Goal: Communication & Community: Participate in discussion

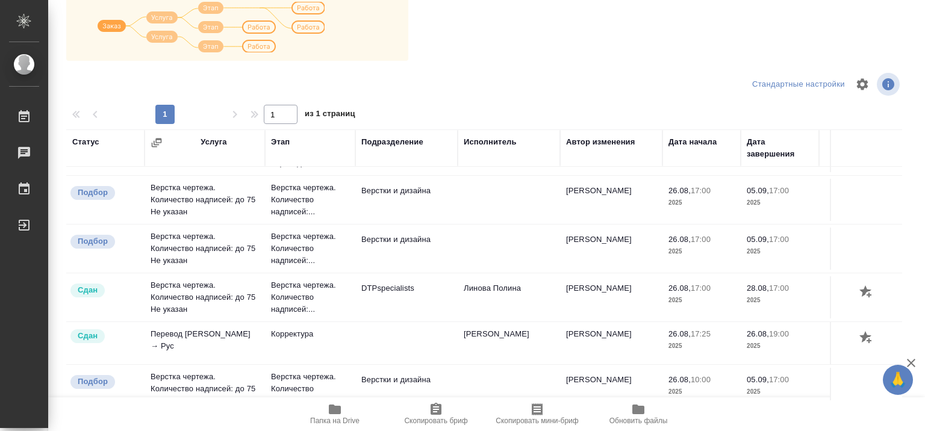
scroll to position [29, 0]
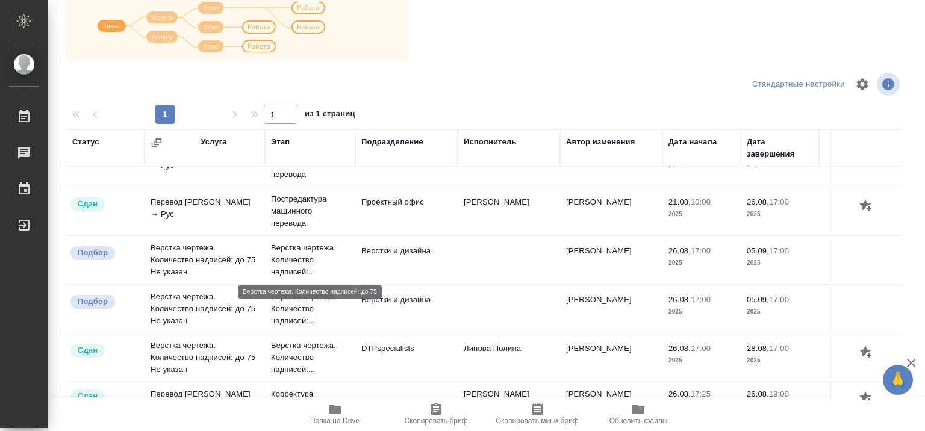
click at [300, 255] on p "Верстка чертежа. Количество надписей:..." at bounding box center [310, 260] width 78 height 36
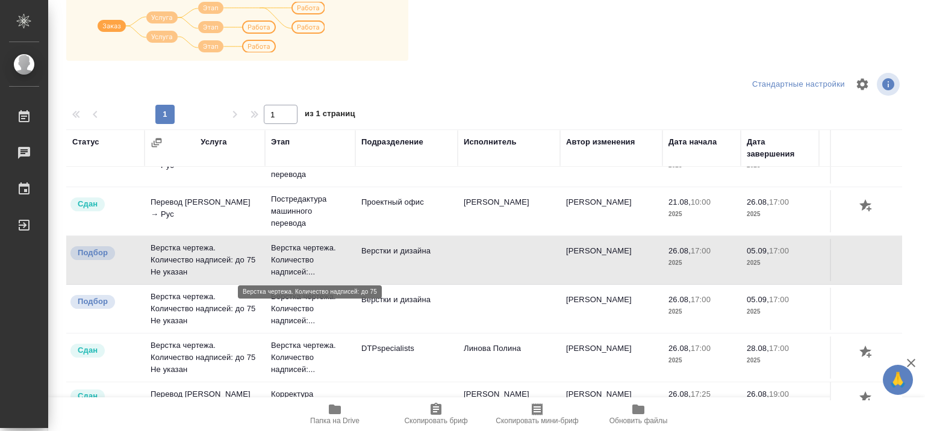
click at [300, 255] on p "Верстка чертежа. Количество надписей:..." at bounding box center [310, 260] width 78 height 36
click at [295, 260] on p "Верстка чертежа. Количество надписей:..." at bounding box center [310, 260] width 78 height 36
click at [196, 184] on td "Верстка чертежа. Количество надписей: до 75 Не указан" at bounding box center [205, 163] width 121 height 42
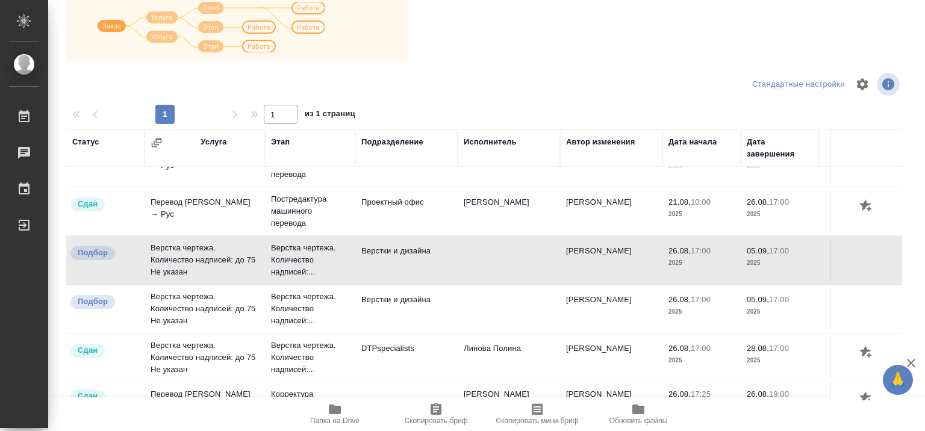
click at [178, 184] on td "Перевод Стандарт Кит → Рус" at bounding box center [205, 163] width 121 height 42
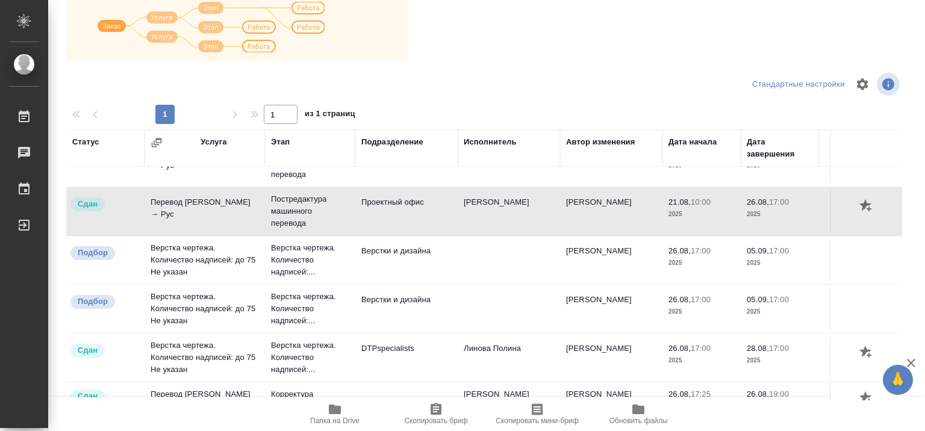
click at [188, 184] on td "Верстка чертежа. Количество надписей: до 75 Не указан" at bounding box center [205, 163] width 121 height 42
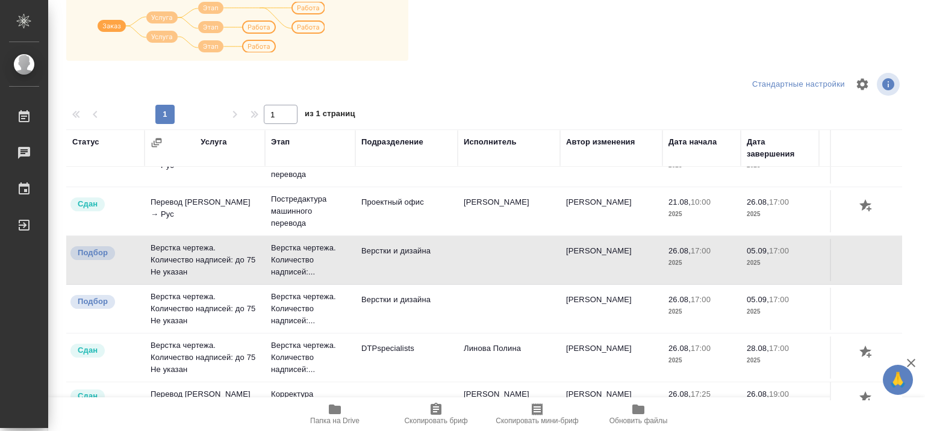
click at [163, 184] on td "Верстка чертежа. Количество надписей: до 75 Не указан" at bounding box center [205, 163] width 121 height 42
click at [176, 184] on td "Верстка чертежа. Количество надписей: до 75 Не указан" at bounding box center [205, 163] width 121 height 42
click at [299, 246] on p "Верстка чертежа. Количество надписей:..." at bounding box center [310, 260] width 78 height 36
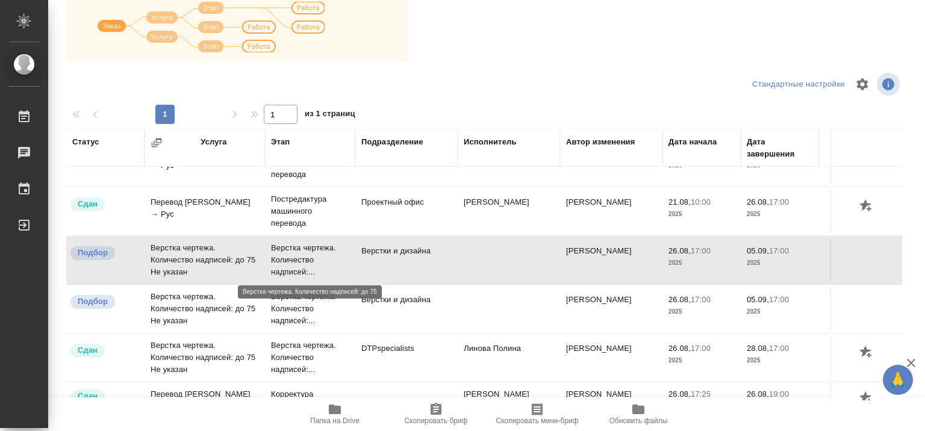
scroll to position [0, 0]
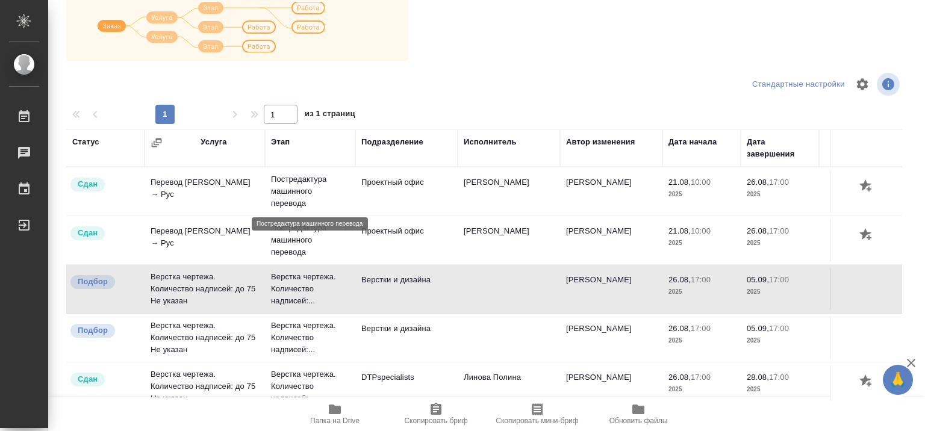
click at [293, 177] on p "Постредактура машинного перевода" at bounding box center [310, 192] width 78 height 36
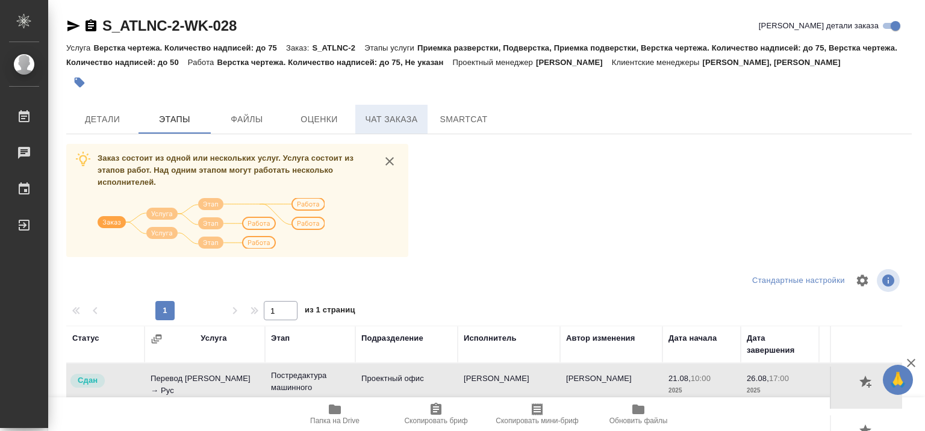
click at [402, 121] on span "Чат заказа" at bounding box center [392, 119] width 58 height 15
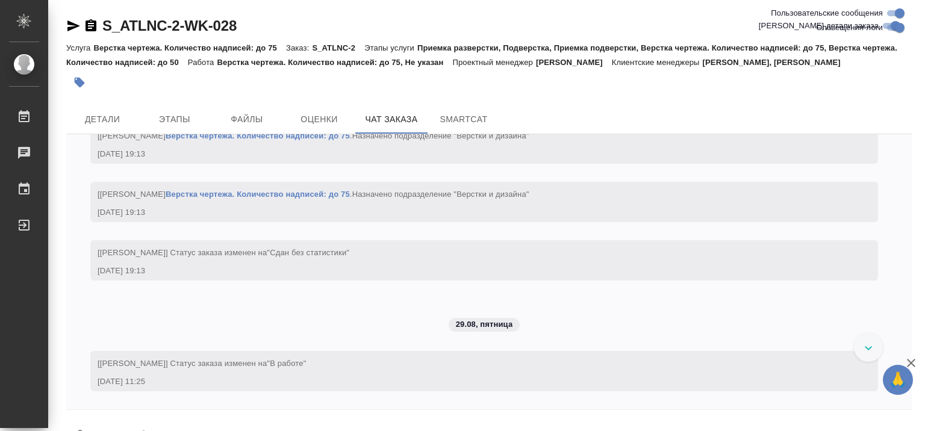
scroll to position [21277, 0]
click at [349, 199] on link "Верстка чертежа. Количество надписей: до 75" at bounding box center [258, 194] width 184 height 9
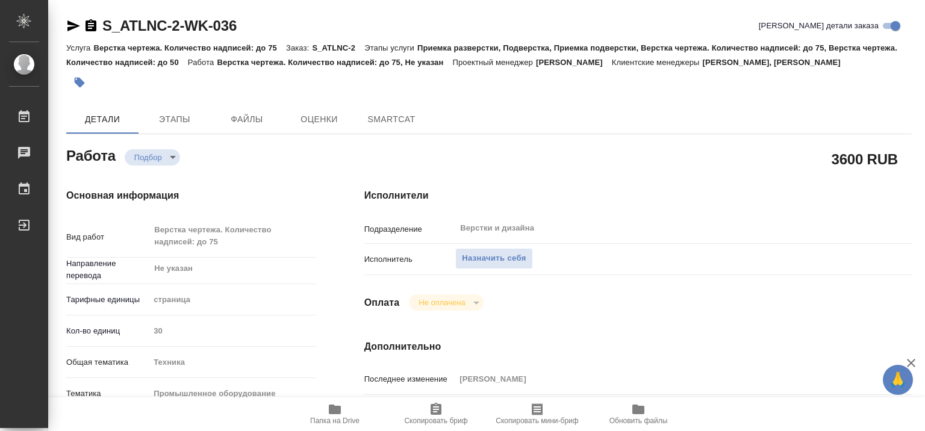
type textarea "x"
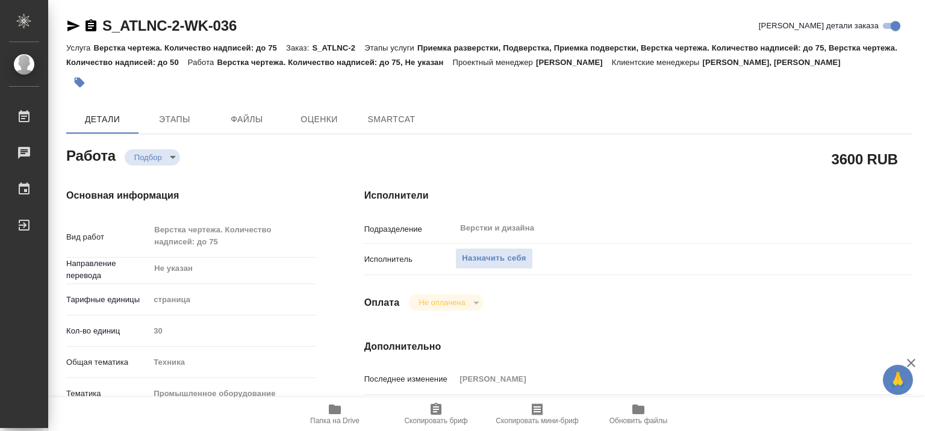
type textarea "x"
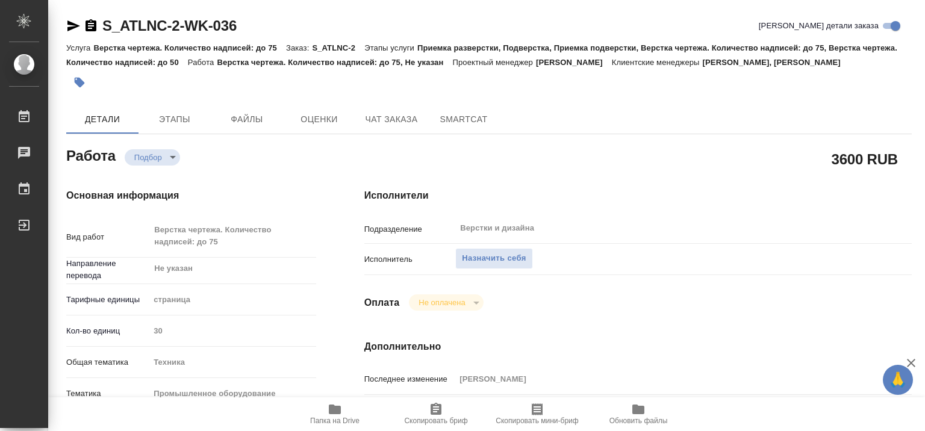
type textarea "x"
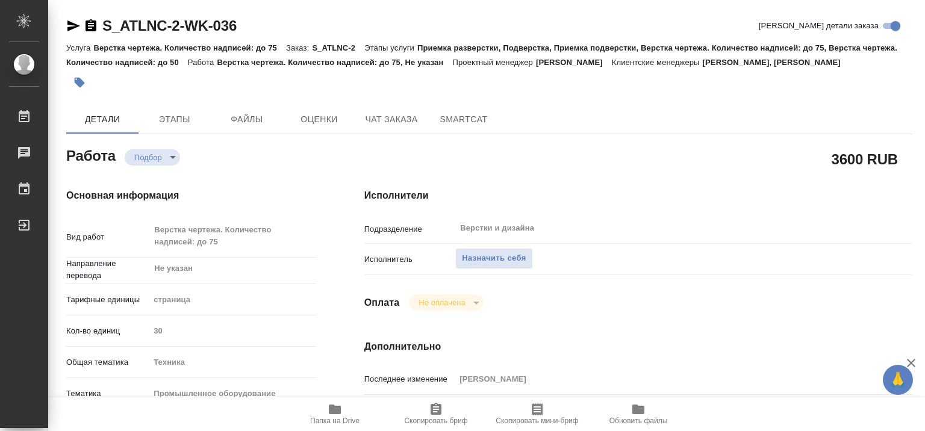
type textarea "x"
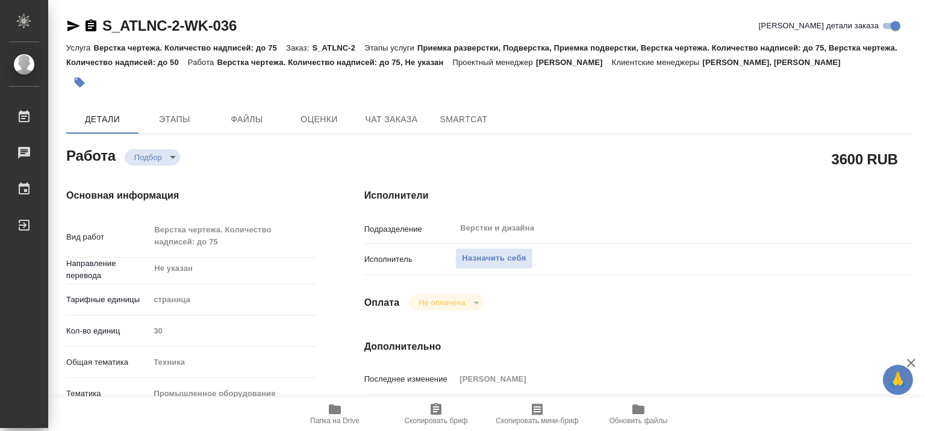
scroll to position [121, 0]
